Goal: Task Accomplishment & Management: Use online tool/utility

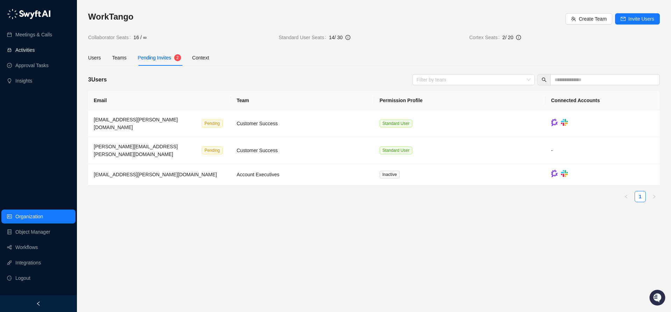
click at [28, 48] on link "Activities" at bounding box center [24, 50] width 19 height 14
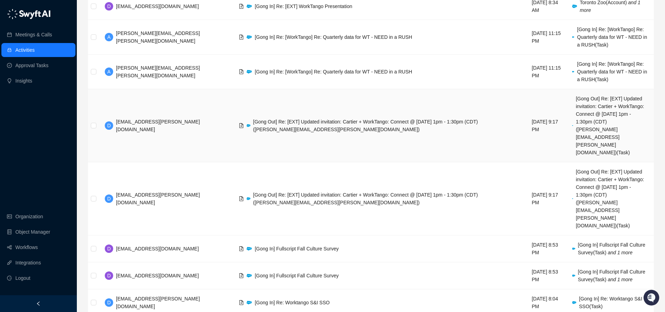
scroll to position [117, 0]
click at [317, 117] on span "[Gong Out] Re: [EXT] Updated invitation: Cartier + WorkTango: Connect @ [DATE] …" at bounding box center [365, 123] width 225 height 13
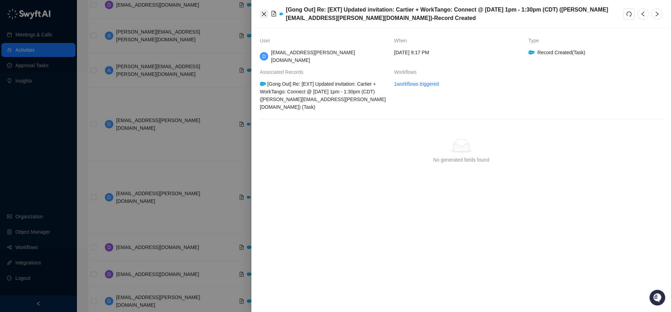
click at [267, 13] on button "Close" at bounding box center [264, 14] width 8 height 8
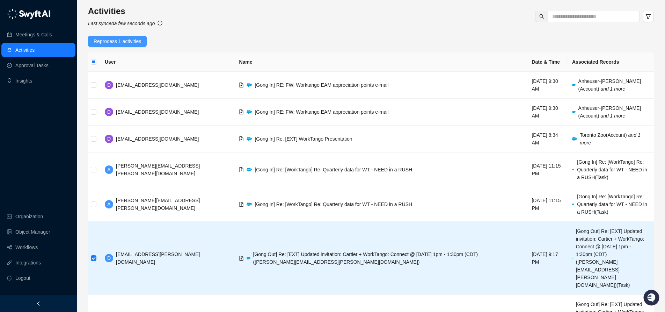
click at [120, 41] on span "Reprocess 1 activities" at bounding box center [118, 41] width 48 height 8
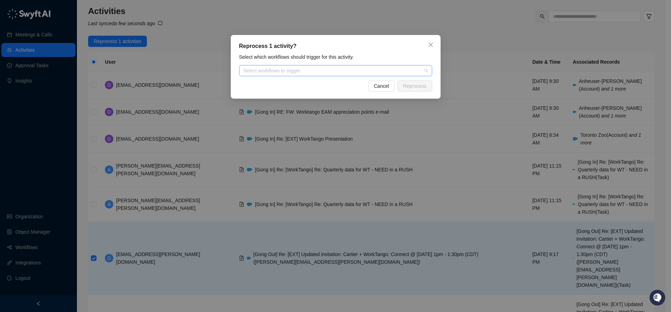
click at [291, 74] on div "Select workflows to trigger" at bounding box center [335, 70] width 193 height 11
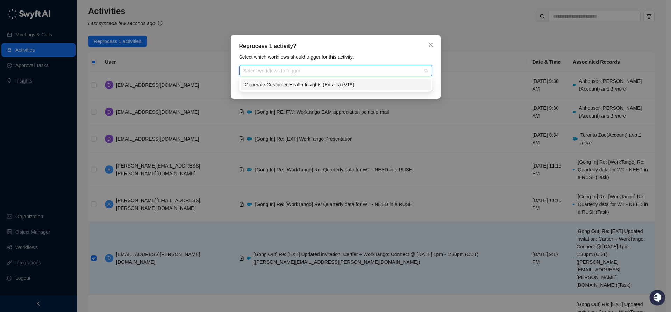
click at [294, 86] on div "Generate Customer Health Insights (Emails) (V18)" at bounding box center [336, 85] width 182 height 8
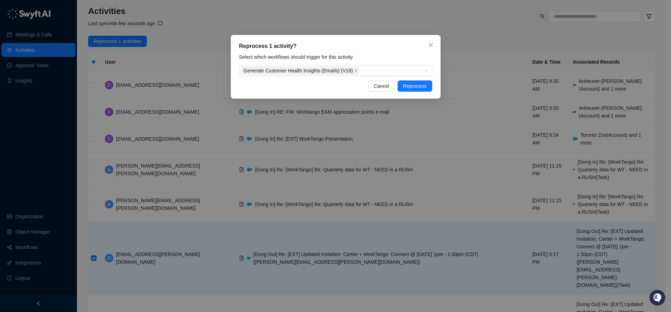
click at [421, 52] on div "Reprocess 1 activity? Select which workflows should trigger for this activity .…" at bounding box center [336, 67] width 210 height 64
click at [357, 72] on span at bounding box center [355, 71] width 3 height 8
click at [353, 72] on div at bounding box center [331, 70] width 183 height 5
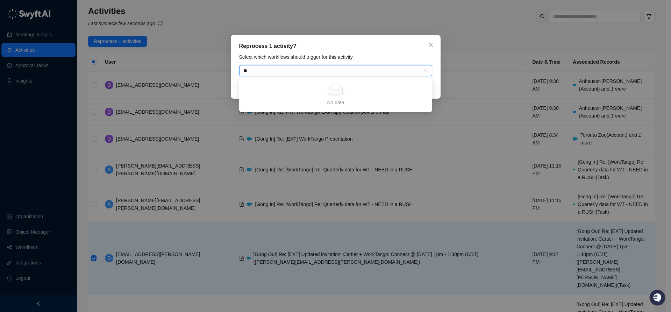
type input "*"
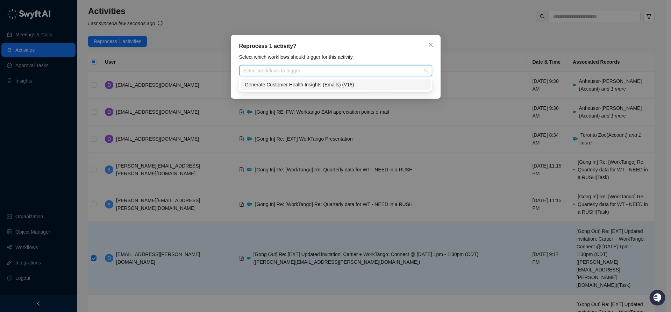
click at [351, 87] on div "Generate Customer Health Insights (Emails) (V18)" at bounding box center [336, 85] width 182 height 8
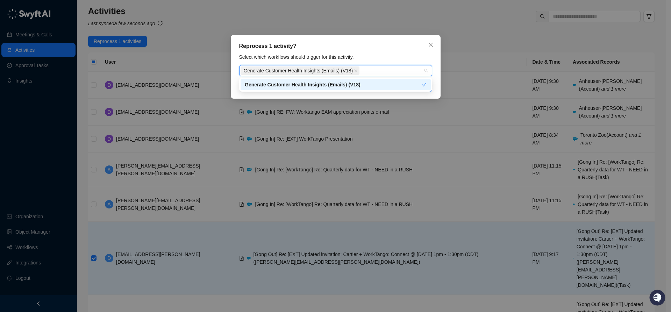
click at [377, 83] on div "Generate Customer Health Insights (Emails) (V18)" at bounding box center [333, 85] width 177 height 8
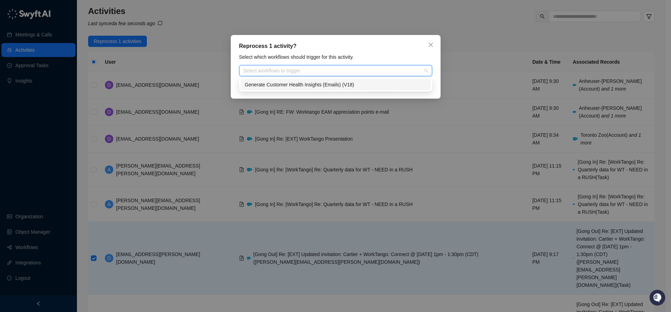
click at [377, 84] on div "Generate Customer Health Insights (Emails) (V18)" at bounding box center [336, 85] width 182 height 8
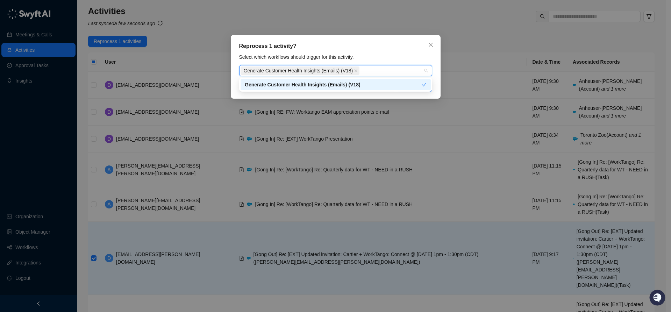
click at [424, 50] on div "Reprocess 1 activity? Select which workflows should trigger for this activity .…" at bounding box center [336, 67] width 210 height 64
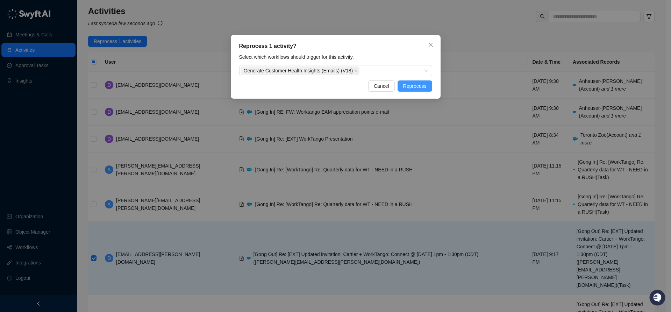
click at [415, 85] on span "Reprocess" at bounding box center [414, 86] width 23 height 8
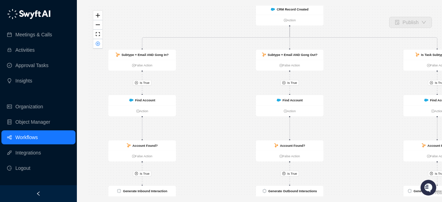
drag, startPoint x: 315, startPoint y: 66, endPoint x: 346, endPoint y: 64, distance: 31.2
click at [346, 64] on div "Is True Is True Is True Is True Is True Is True CRM Record Created Action Subty…" at bounding box center [265, 101] width 355 height 191
click at [34, 144] on link "Workflows" at bounding box center [26, 137] width 22 height 14
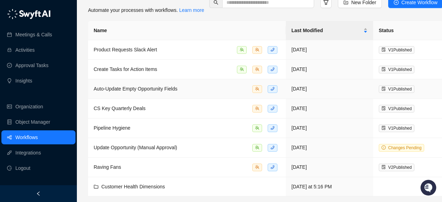
scroll to position [30, 0]
click at [159, 186] on span "Customer Health Dimensions" at bounding box center [133, 187] width 64 height 6
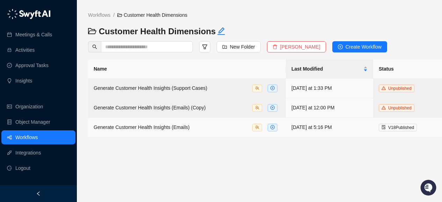
click at [168, 124] on span "Generate Customer Health Insights (Emails)" at bounding box center [142, 127] width 96 height 6
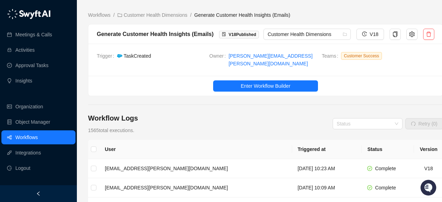
click at [34, 143] on link "Workflows" at bounding box center [26, 137] width 22 height 14
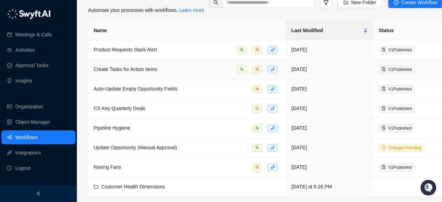
scroll to position [30, 0]
click at [141, 188] on span "Customer Health Dimensions" at bounding box center [133, 187] width 64 height 6
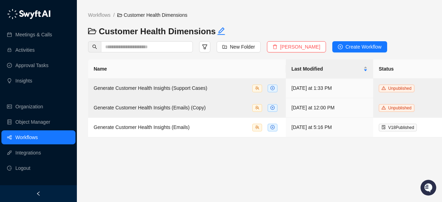
click at [31, 139] on link "Workflows" at bounding box center [26, 137] width 22 height 14
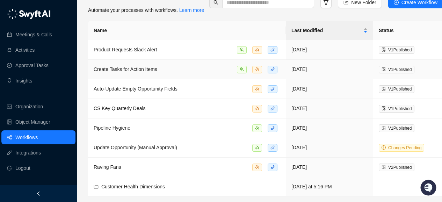
scroll to position [30, 0]
click at [136, 70] on span "Create Tasks for Action Items" at bounding box center [126, 69] width 64 height 6
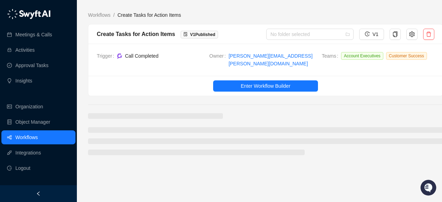
scroll to position [30, 0]
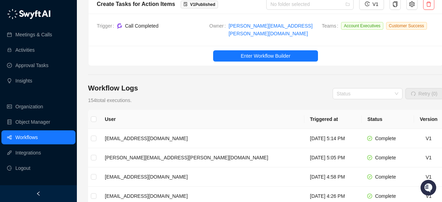
click at [35, 143] on link "Workflows" at bounding box center [26, 137] width 22 height 14
